Goal: Find specific page/section: Find specific page/section

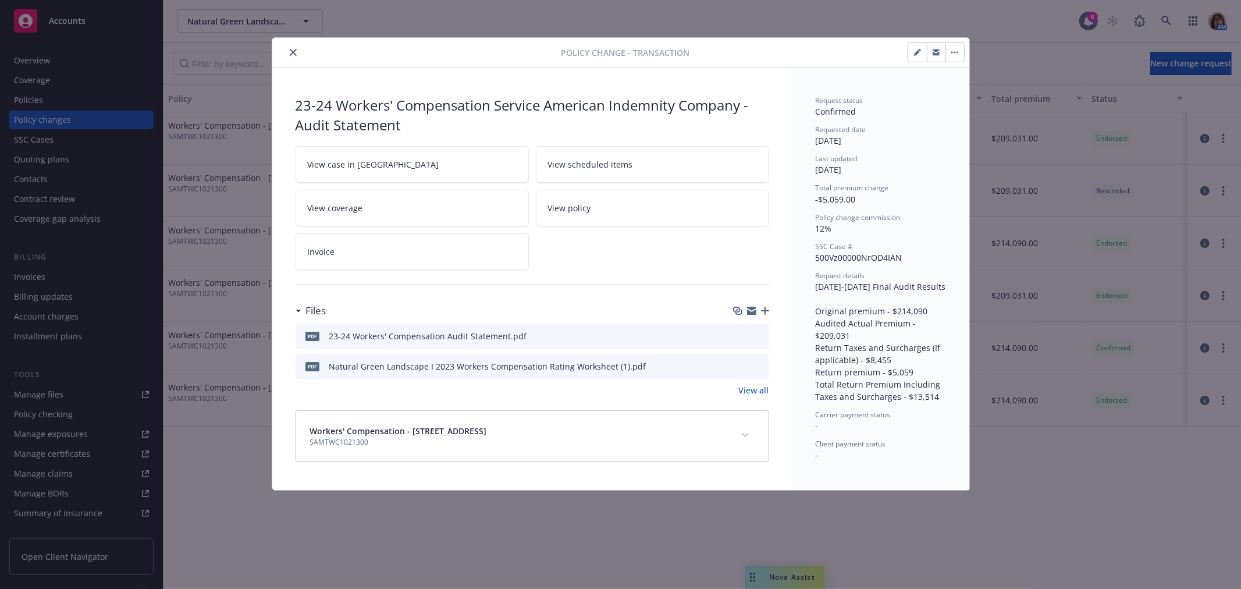
click at [291, 47] on button "close" at bounding box center [293, 52] width 14 height 14
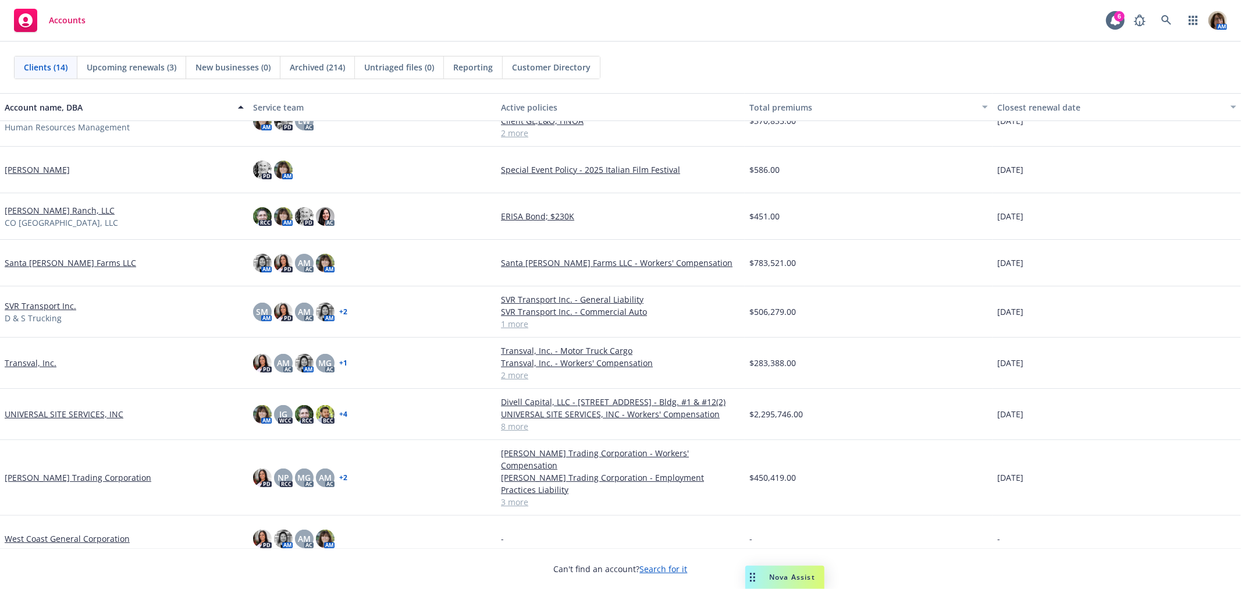
scroll to position [272, 0]
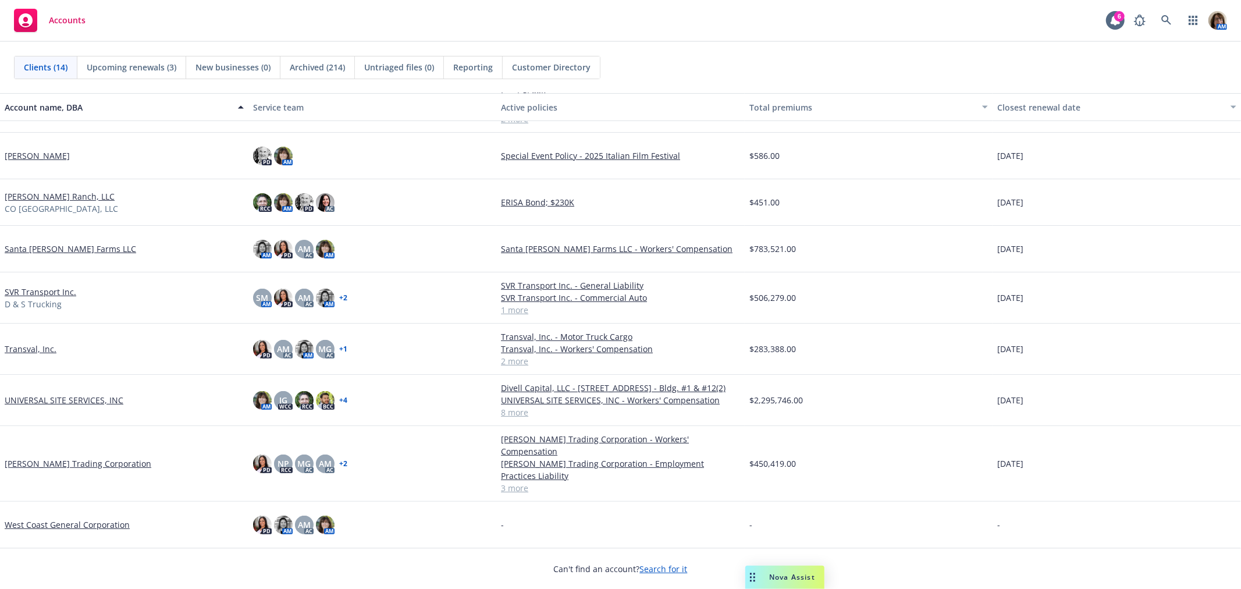
click at [24, 347] on link "Transval, Inc." at bounding box center [31, 349] width 52 height 12
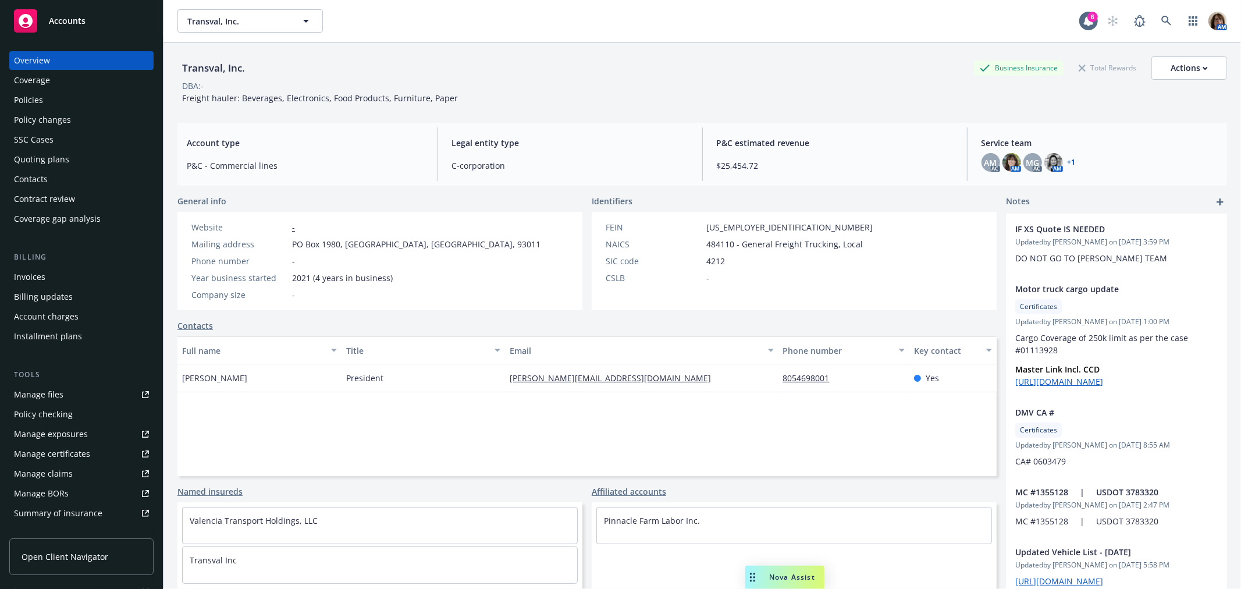
click at [32, 98] on div "Policies" at bounding box center [28, 100] width 29 height 19
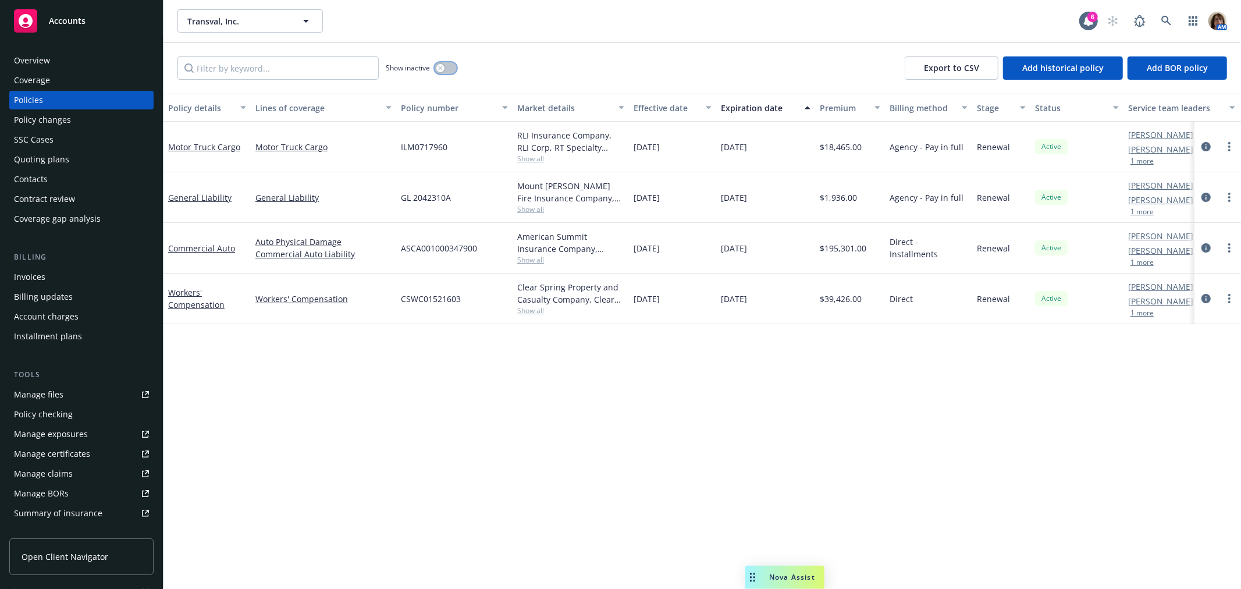
click at [437, 67] on div "button" at bounding box center [440, 68] width 8 height 8
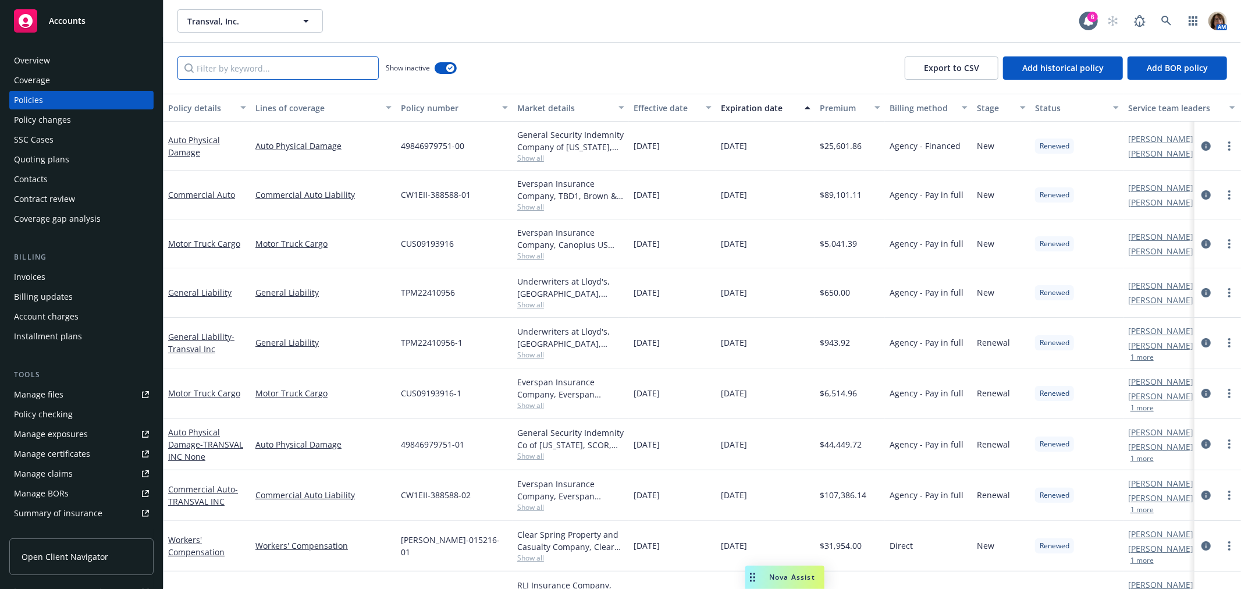
click at [251, 67] on input "Filter by keyword..." at bounding box center [277, 67] width 201 height 23
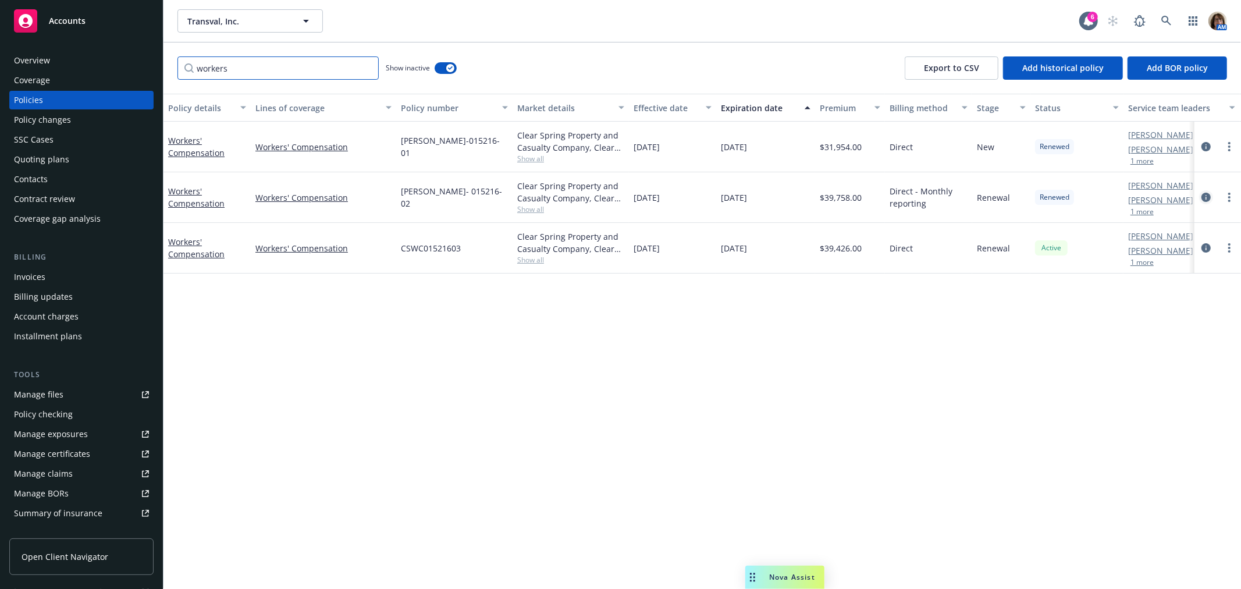
type input "workers"
click at [1202, 194] on icon "circleInformation" at bounding box center [1205, 197] width 9 height 9
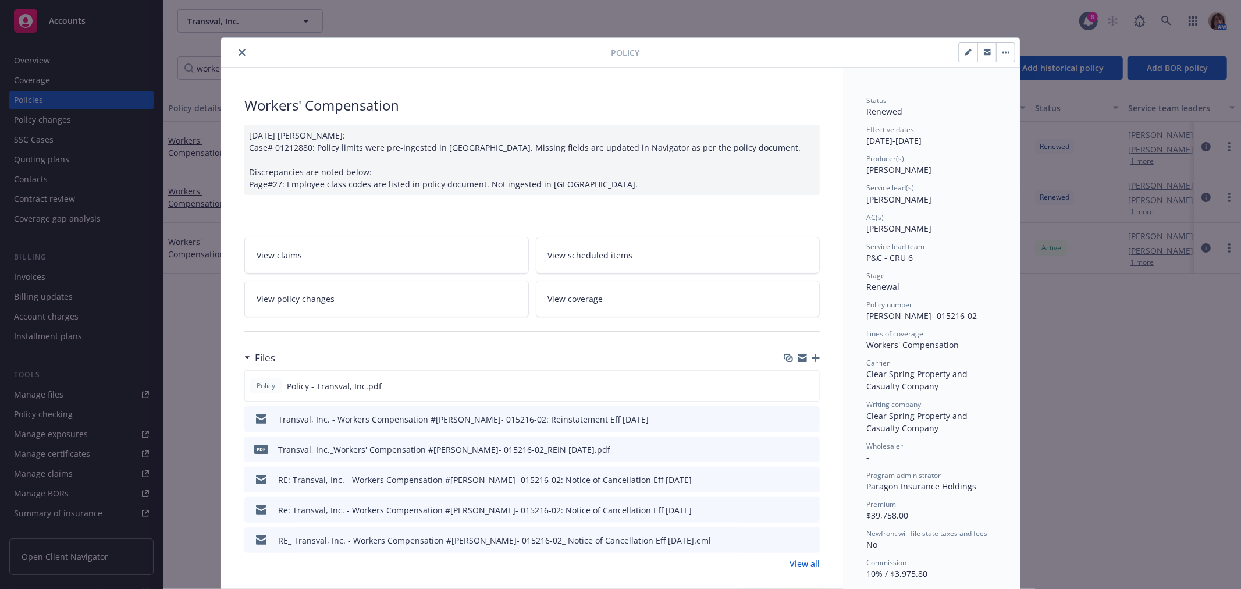
click at [800, 564] on link "View all" at bounding box center [804, 563] width 30 height 12
